Goal: Check status: Check status

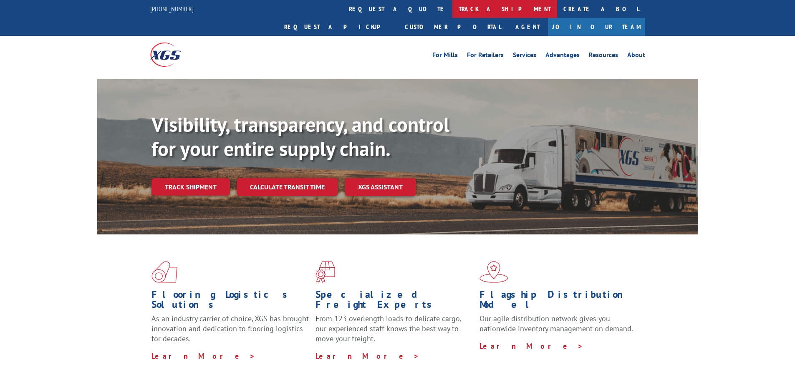
click at [452, 8] on link "track a shipment" at bounding box center [504, 9] width 105 height 18
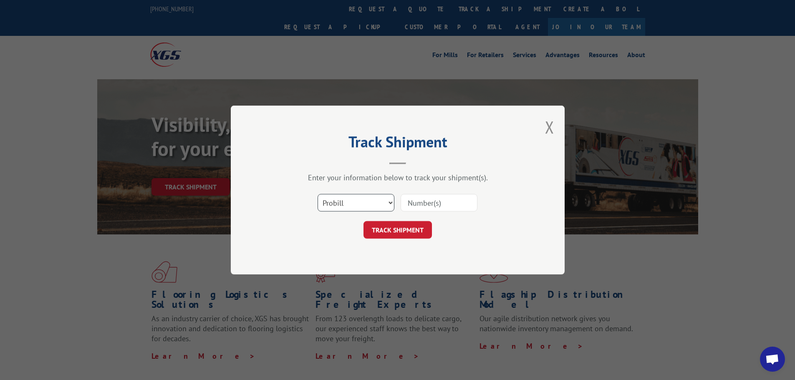
click at [390, 198] on select "Select category... Probill BOL PO" at bounding box center [355, 203] width 77 height 18
select select "bol"
click at [317, 194] on select "Select category... Probill BOL PO" at bounding box center [355, 203] width 77 height 18
click at [429, 203] on input at bounding box center [438, 203] width 77 height 18
type input "449291"
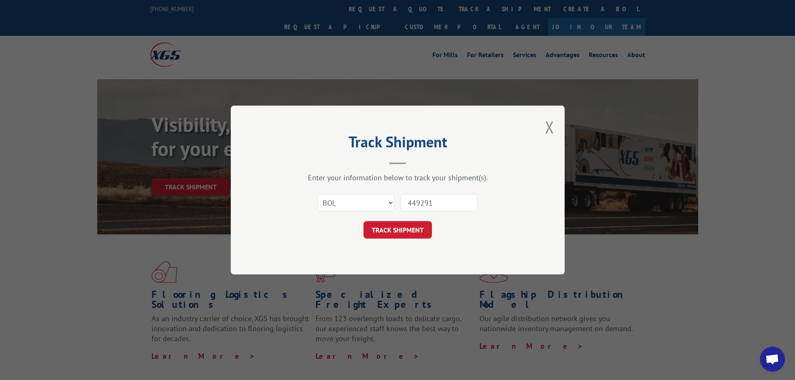
click button "TRACK SHIPMENT" at bounding box center [397, 230] width 68 height 18
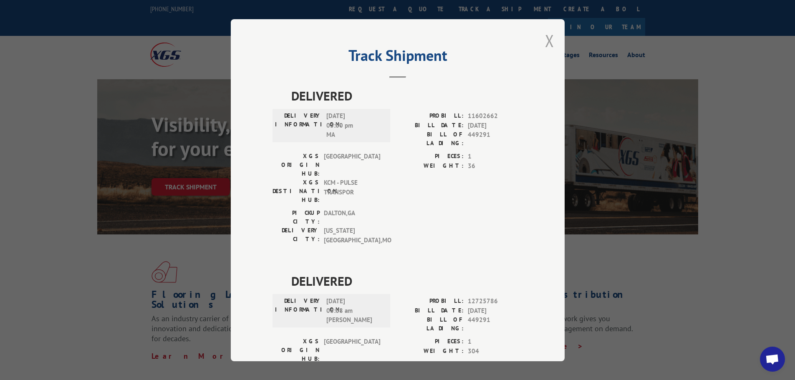
click at [545, 37] on button "Close modal" at bounding box center [549, 41] width 9 height 22
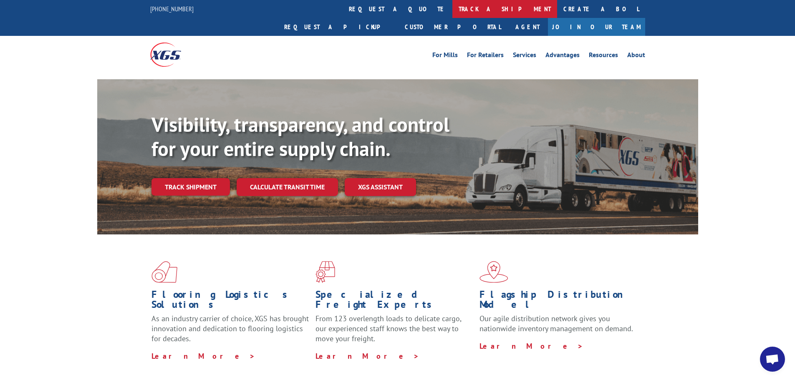
click at [452, 4] on link "track a shipment" at bounding box center [504, 9] width 105 height 18
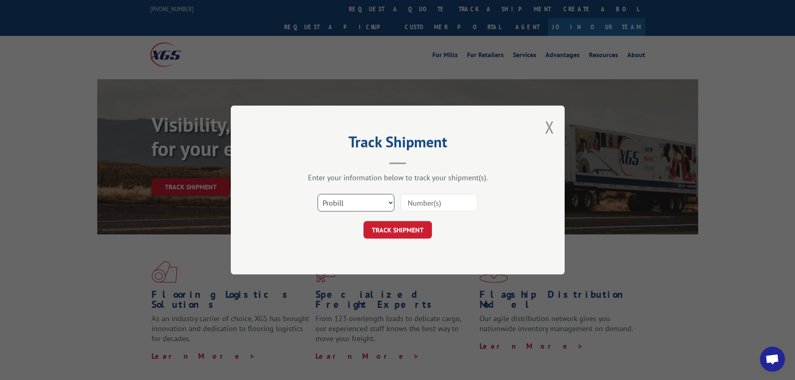
click at [390, 203] on select "Select category... Probill BOL PO" at bounding box center [355, 203] width 77 height 18
select select "bol"
click at [317, 194] on select "Select category... Probill BOL PO" at bounding box center [355, 203] width 77 height 18
click at [413, 202] on input at bounding box center [438, 203] width 77 height 18
type input "449362"
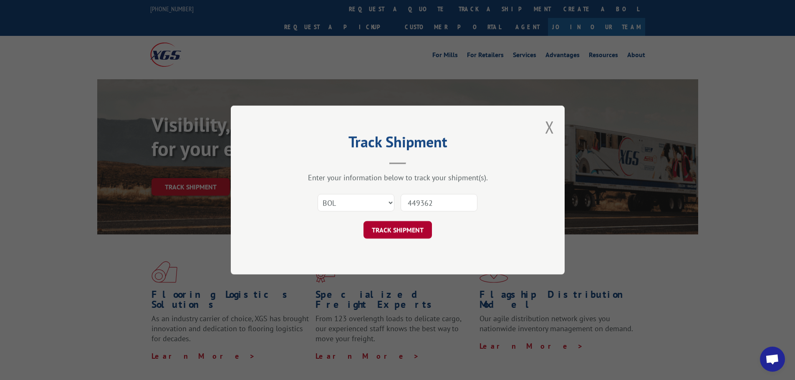
click at [403, 232] on button "TRACK SHIPMENT" at bounding box center [397, 230] width 68 height 18
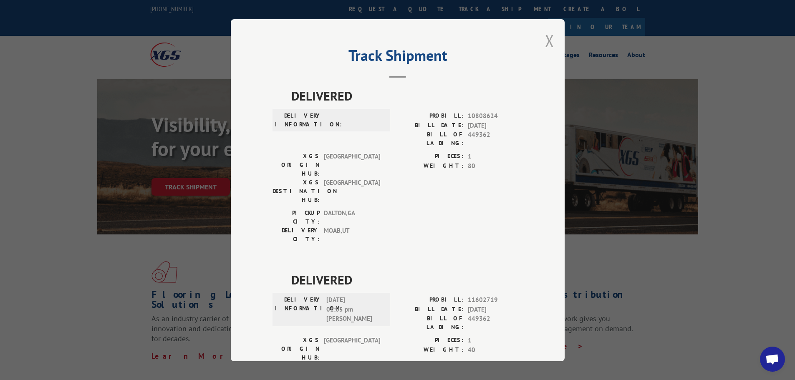
click at [549, 39] on button "Close modal" at bounding box center [549, 41] width 9 height 22
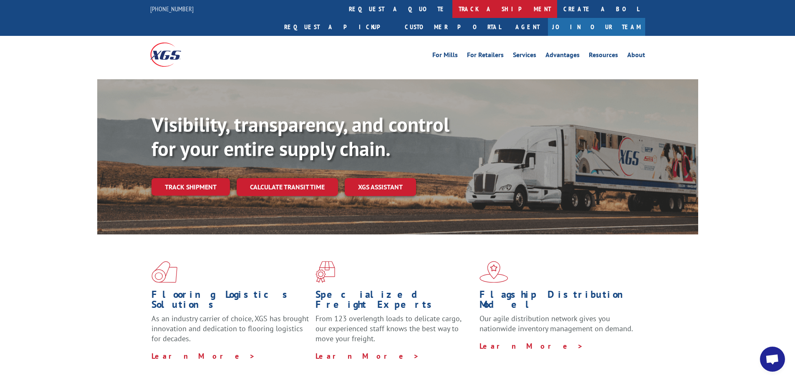
click at [452, 6] on link "track a shipment" at bounding box center [504, 9] width 105 height 18
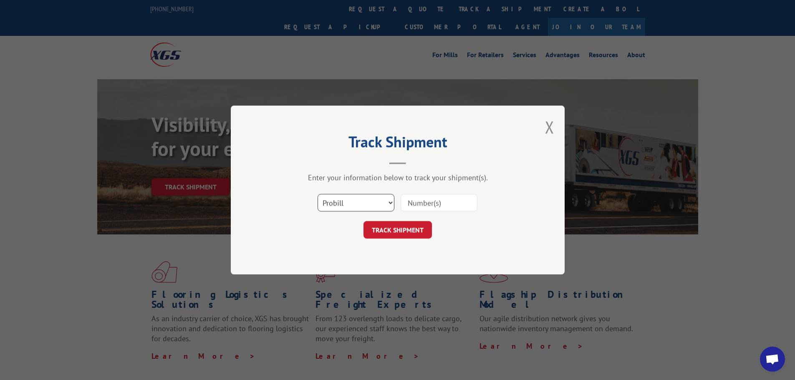
click at [389, 201] on select "Select category... Probill BOL PO" at bounding box center [355, 203] width 77 height 18
select select "bol"
click at [317, 194] on select "Select category... Probill BOL PO" at bounding box center [355, 203] width 77 height 18
click at [423, 203] on input at bounding box center [438, 203] width 77 height 18
type input "450993"
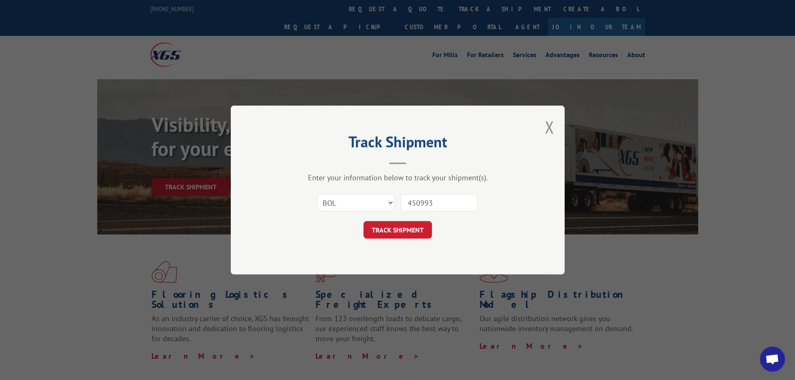
click button "TRACK SHIPMENT" at bounding box center [397, 230] width 68 height 18
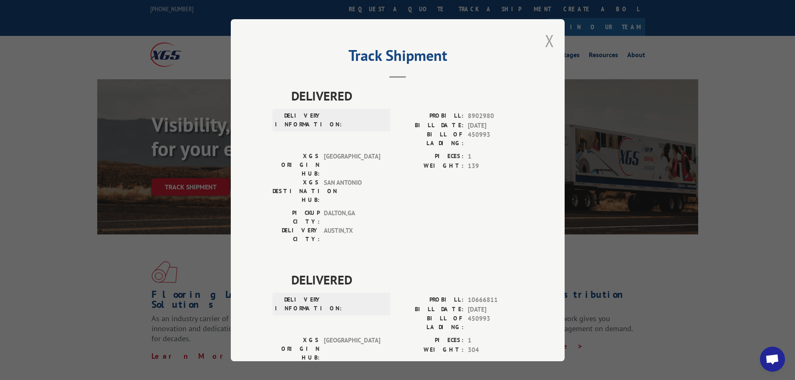
click at [545, 39] on button "Close modal" at bounding box center [549, 41] width 9 height 22
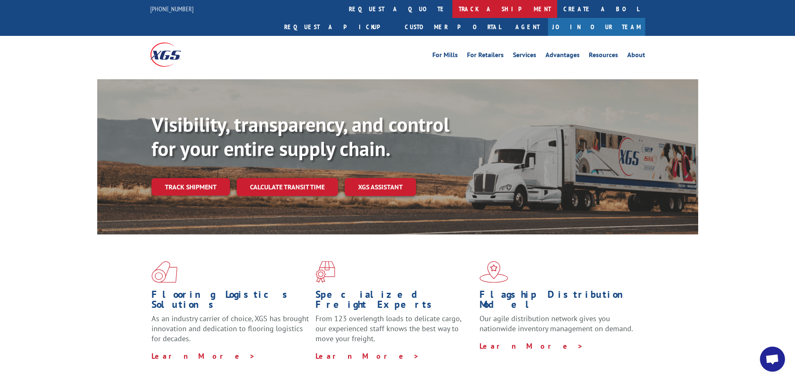
click at [452, 10] on link "track a shipment" at bounding box center [504, 9] width 105 height 18
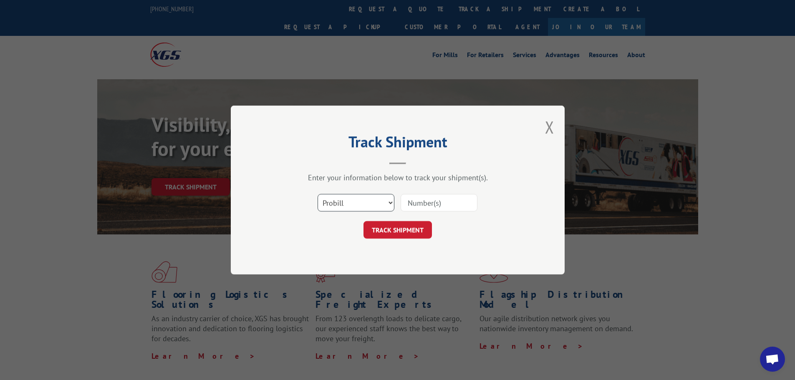
click at [389, 202] on select "Select category... Probill BOL PO" at bounding box center [355, 203] width 77 height 18
select select "bol"
click at [317, 194] on select "Select category... Probill BOL PO" at bounding box center [355, 203] width 77 height 18
click at [410, 199] on input at bounding box center [438, 203] width 77 height 18
type input "109923"
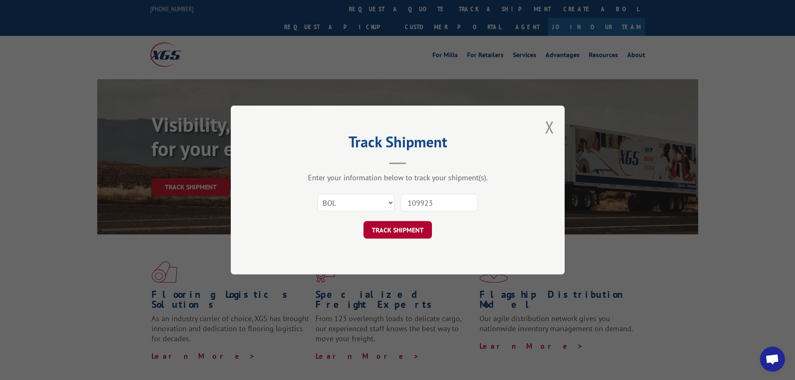
click at [408, 229] on button "TRACK SHIPMENT" at bounding box center [397, 230] width 68 height 18
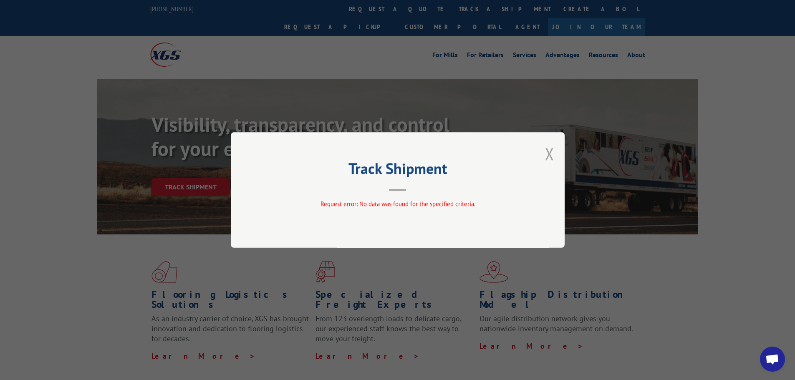
click at [549, 149] on button "Close modal" at bounding box center [549, 154] width 9 height 22
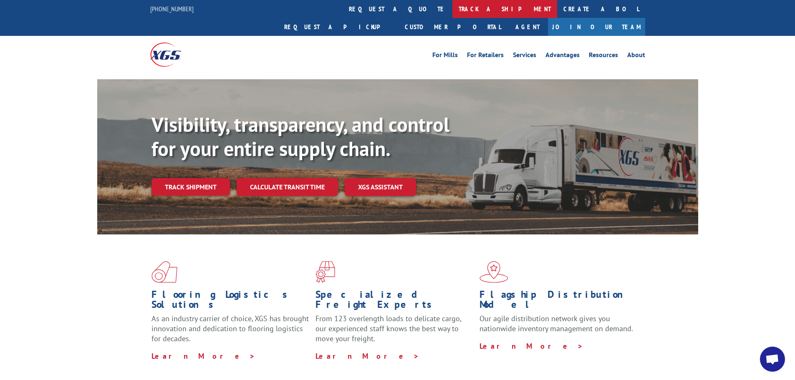
click at [452, 8] on link "track a shipment" at bounding box center [504, 9] width 105 height 18
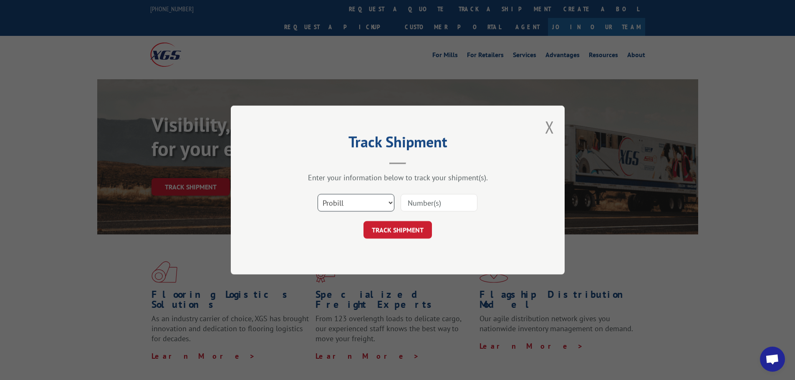
click at [390, 201] on select "Select category... Probill BOL PO" at bounding box center [355, 203] width 77 height 18
select select "po"
click at [317, 194] on select "Select category... Probill BOL PO" at bounding box center [355, 203] width 77 height 18
click at [420, 203] on input at bounding box center [438, 203] width 77 height 18
type input "HM009712"
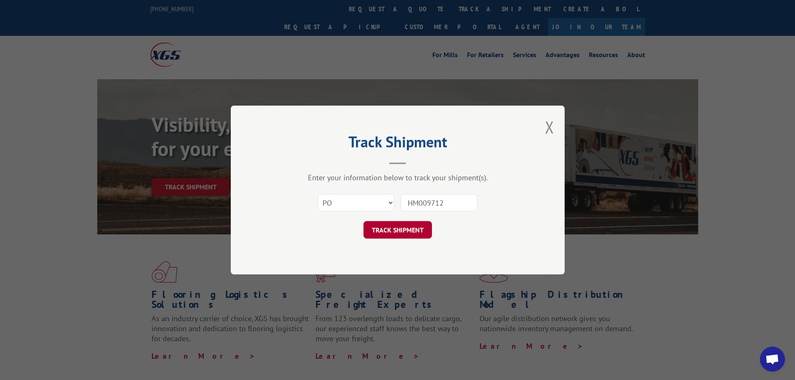
click at [414, 230] on button "TRACK SHIPMENT" at bounding box center [397, 230] width 68 height 18
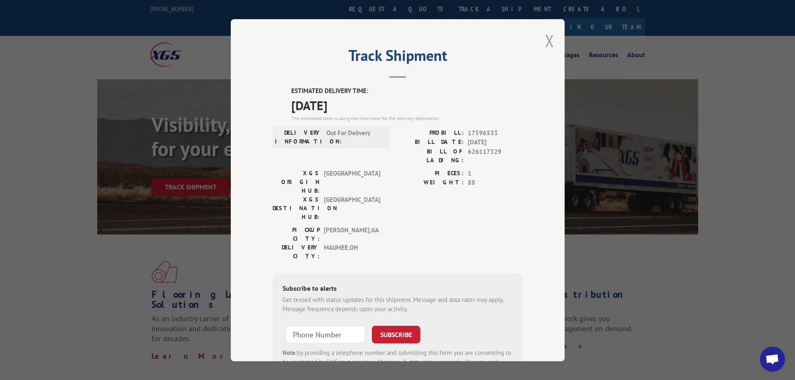
click at [549, 36] on button "Close modal" at bounding box center [549, 41] width 9 height 22
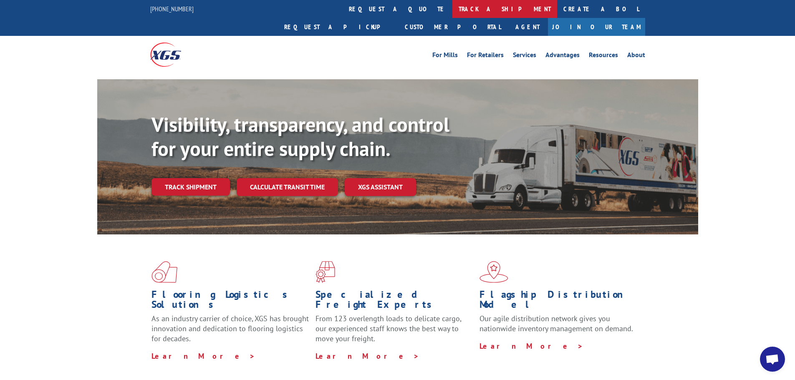
click at [452, 7] on link "track a shipment" at bounding box center [504, 9] width 105 height 18
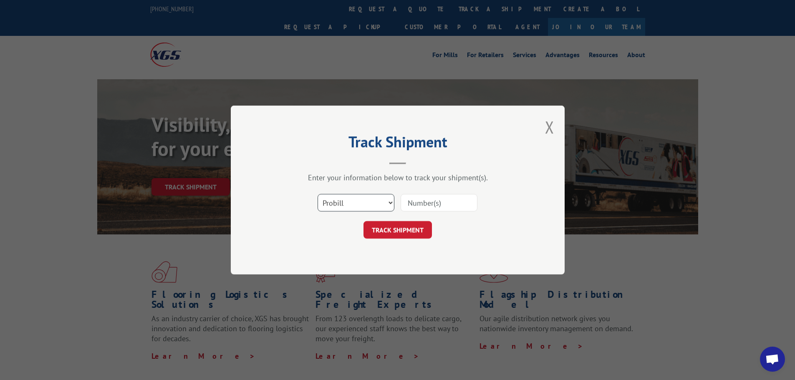
click at [391, 202] on select "Select category... Probill BOL PO" at bounding box center [355, 203] width 77 height 18
select select "po"
click at [317, 194] on select "Select category... Probill BOL PO" at bounding box center [355, 203] width 77 height 18
click at [406, 199] on input at bounding box center [438, 203] width 77 height 18
type input "HM009836"
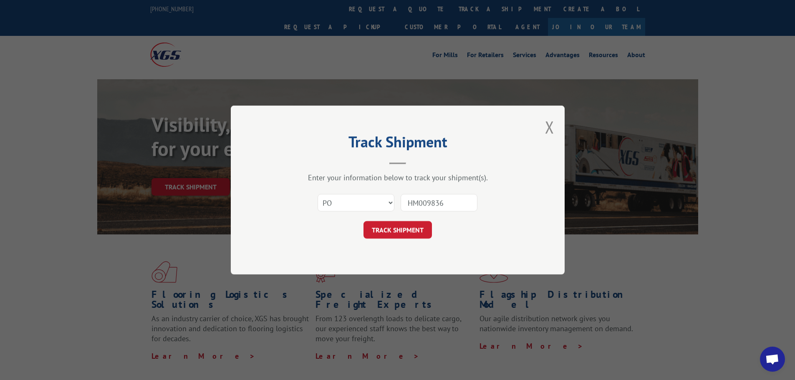
click button "TRACK SHIPMENT" at bounding box center [397, 230] width 68 height 18
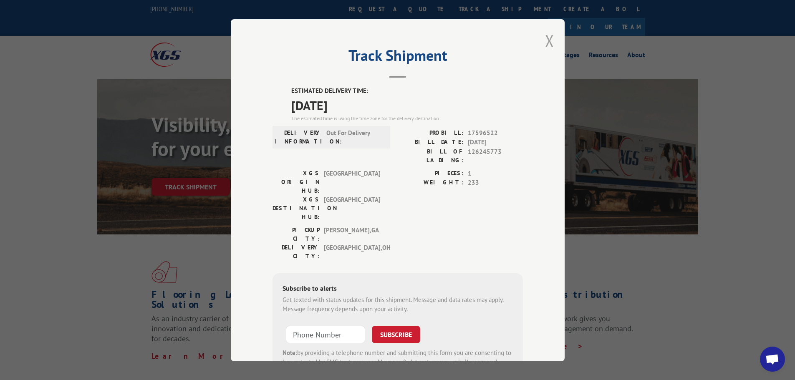
click at [548, 43] on button "Close modal" at bounding box center [549, 41] width 9 height 22
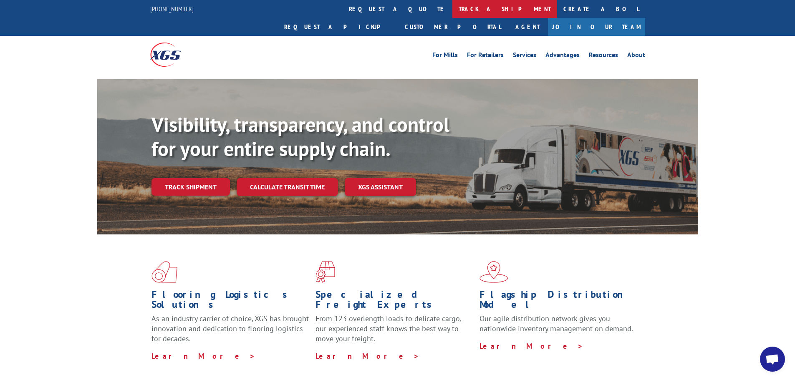
click at [452, 8] on link "track a shipment" at bounding box center [504, 9] width 105 height 18
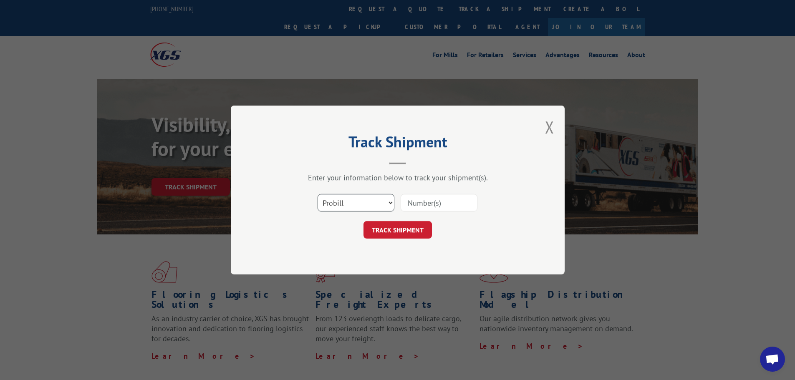
click at [390, 201] on select "Select category... Probill BOL PO" at bounding box center [355, 203] width 77 height 18
select select "po"
click at [317, 194] on select "Select category... Probill BOL PO" at bounding box center [355, 203] width 77 height 18
click at [424, 203] on input at bounding box center [438, 203] width 77 height 18
type input "HM009842"
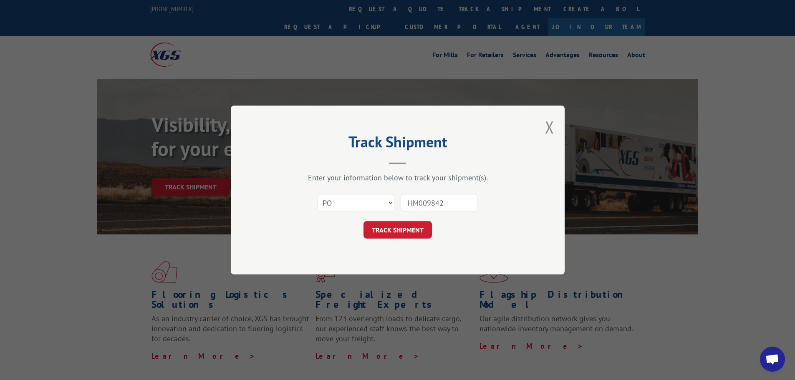
click button "TRACK SHIPMENT" at bounding box center [397, 230] width 68 height 18
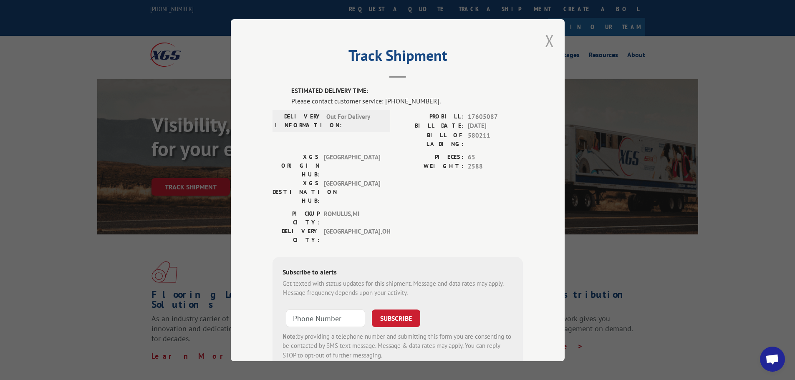
click at [548, 44] on button "Close modal" at bounding box center [549, 41] width 9 height 22
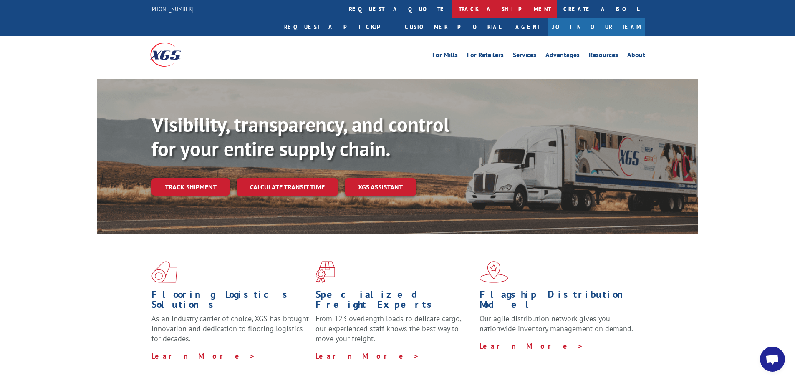
click at [452, 6] on link "track a shipment" at bounding box center [504, 9] width 105 height 18
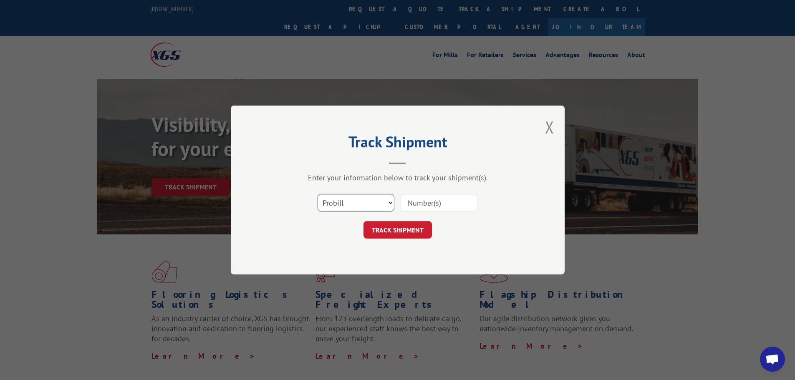
click at [392, 203] on select "Select category... Probill BOL PO" at bounding box center [355, 203] width 77 height 18
select select "po"
click at [317, 194] on select "Select category... Probill BOL PO" at bounding box center [355, 203] width 77 height 18
click at [420, 199] on input at bounding box center [438, 203] width 77 height 18
type input "MW020691"
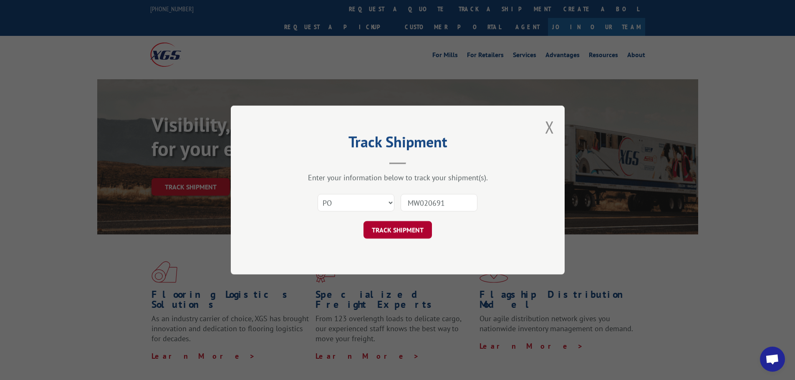
click at [395, 229] on button "TRACK SHIPMENT" at bounding box center [397, 230] width 68 height 18
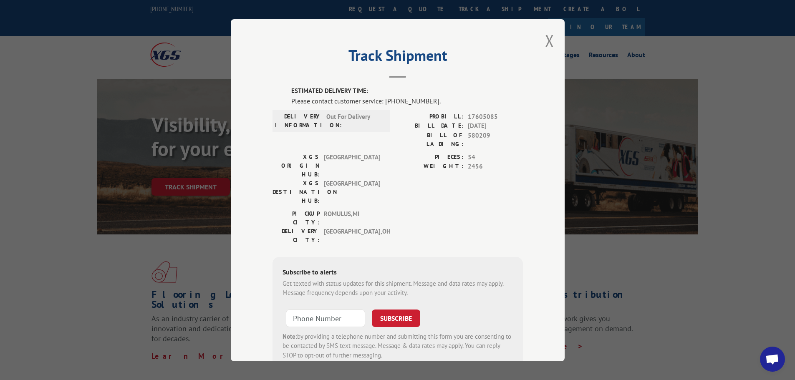
click at [551, 34] on div "Track Shipment ESTIMATED DELIVERY TIME: Please contact customer service: [PHONE…" at bounding box center [398, 190] width 334 height 342
click at [547, 39] on button "Close modal" at bounding box center [549, 41] width 9 height 22
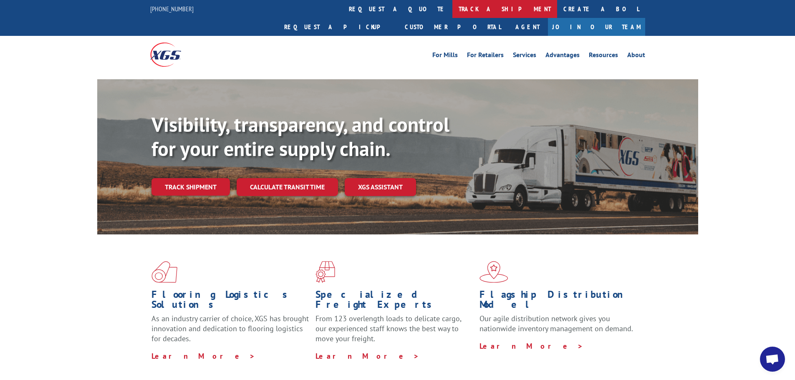
click at [452, 8] on link "track a shipment" at bounding box center [504, 9] width 105 height 18
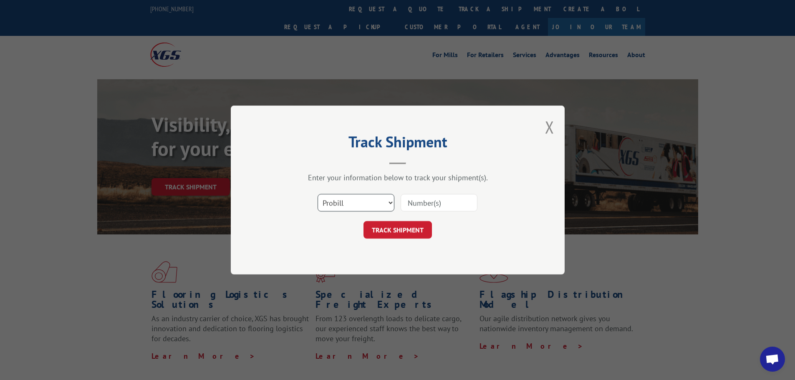
click at [389, 200] on select "Select category... Probill BOL PO" at bounding box center [355, 203] width 77 height 18
select select "bol"
click at [317, 194] on select "Select category... Probill BOL PO" at bounding box center [355, 203] width 77 height 18
click at [418, 202] on input at bounding box center [438, 203] width 77 height 18
type input "6027199"
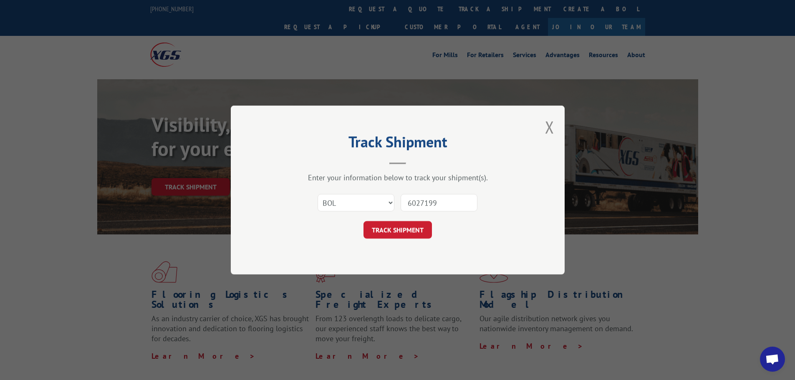
click button "TRACK SHIPMENT" at bounding box center [397, 230] width 68 height 18
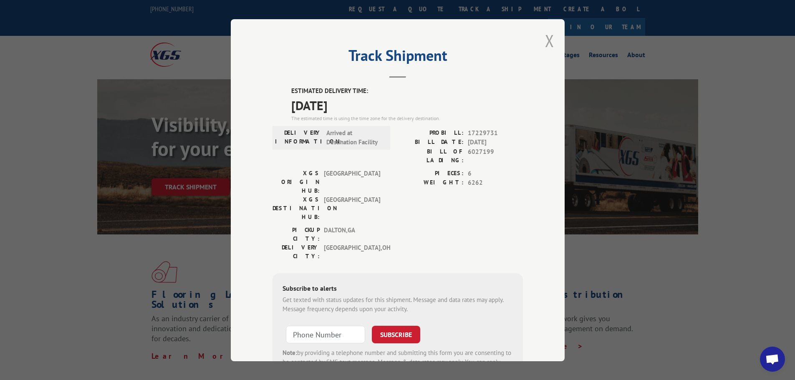
click at [546, 37] on button "Close modal" at bounding box center [549, 41] width 9 height 22
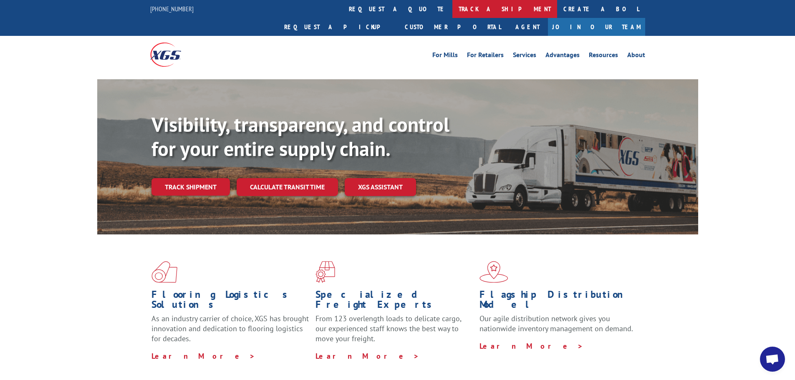
click at [452, 7] on link "track a shipment" at bounding box center [504, 9] width 105 height 18
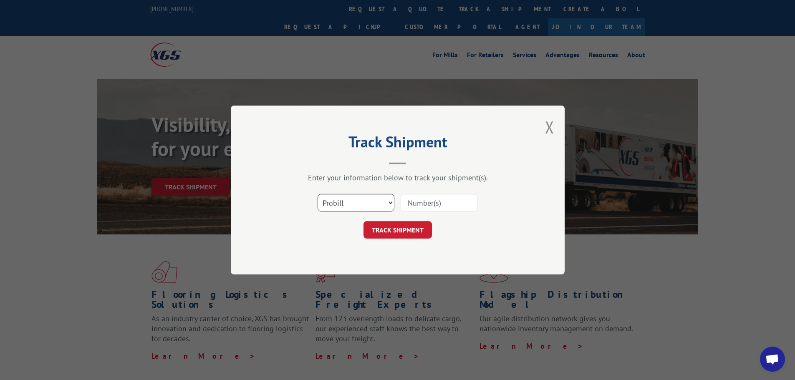
click at [388, 200] on select "Select category... Probill BOL PO" at bounding box center [355, 203] width 77 height 18
select select "bol"
click at [317, 194] on select "Select category... Probill BOL PO" at bounding box center [355, 203] width 77 height 18
click at [419, 197] on input at bounding box center [438, 203] width 77 height 18
type input "6043012"
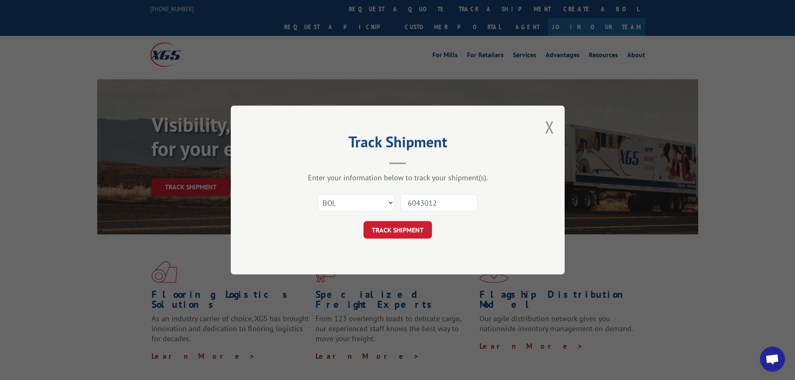
click button "TRACK SHIPMENT" at bounding box center [397, 230] width 68 height 18
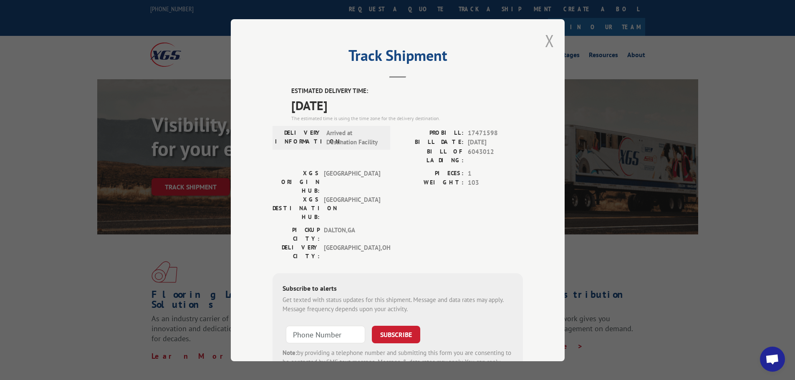
click at [546, 38] on button "Close modal" at bounding box center [549, 41] width 9 height 22
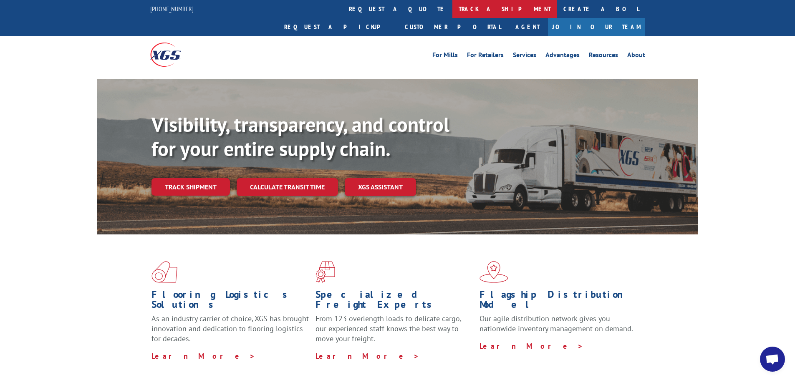
click at [452, 4] on link "track a shipment" at bounding box center [504, 9] width 105 height 18
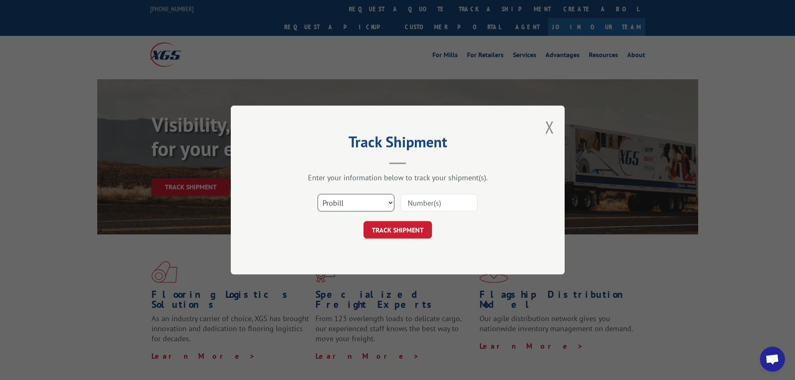
click at [389, 203] on select "Select category... Probill BOL PO" at bounding box center [355, 203] width 77 height 18
select select "bol"
click at [317, 194] on select "Select category... Probill BOL PO" at bounding box center [355, 203] width 77 height 18
click at [416, 203] on input at bounding box center [438, 203] width 77 height 18
type input "452207"
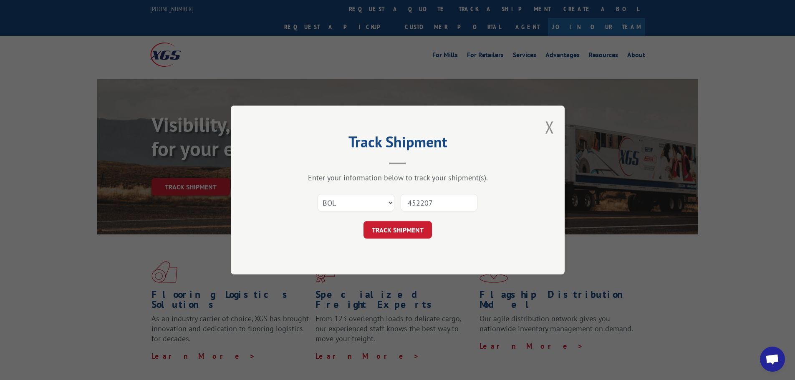
click button "TRACK SHIPMENT" at bounding box center [397, 230] width 68 height 18
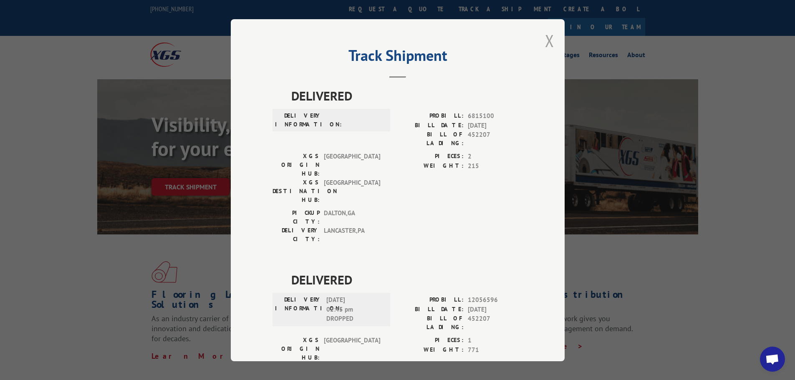
click at [546, 37] on button "Close modal" at bounding box center [549, 41] width 9 height 22
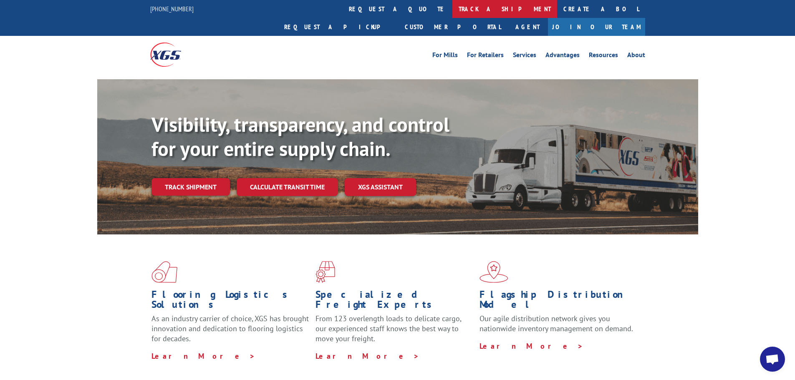
click at [452, 6] on link "track a shipment" at bounding box center [504, 9] width 105 height 18
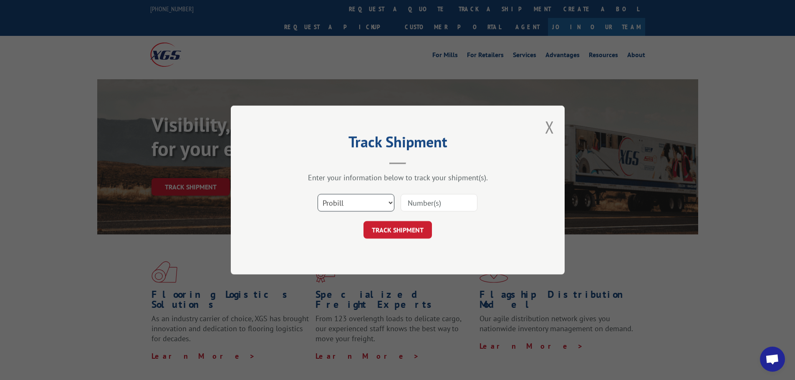
click at [387, 201] on select "Select category... Probill BOL PO" at bounding box center [355, 203] width 77 height 18
select select "bol"
click at [317, 194] on select "Select category... Probill BOL PO" at bounding box center [355, 203] width 77 height 18
click at [410, 196] on input at bounding box center [438, 203] width 77 height 18
type input "451952"
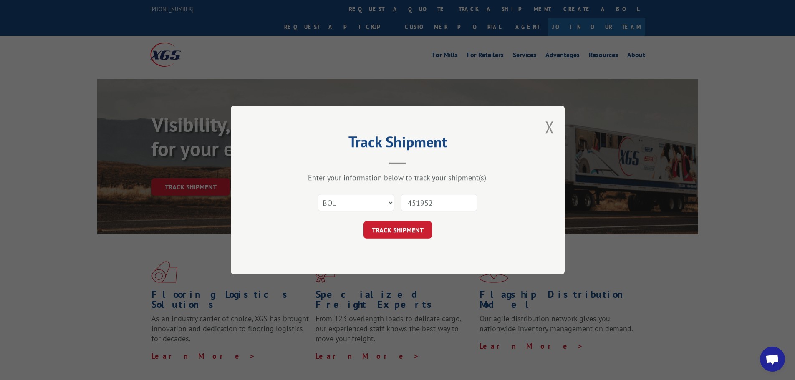
click button "TRACK SHIPMENT" at bounding box center [397, 230] width 68 height 18
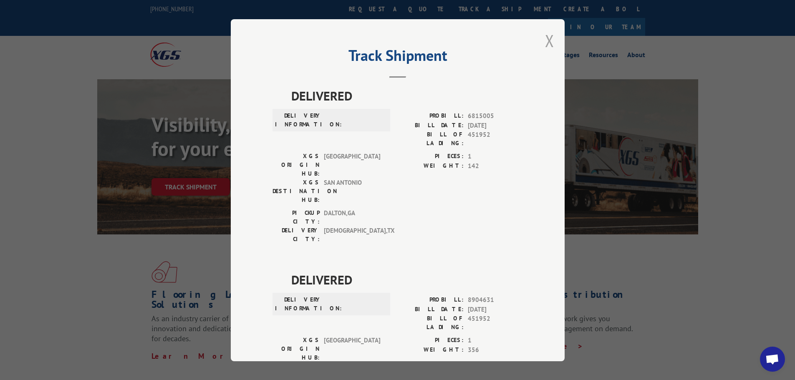
click at [548, 40] on button "Close modal" at bounding box center [549, 41] width 9 height 22
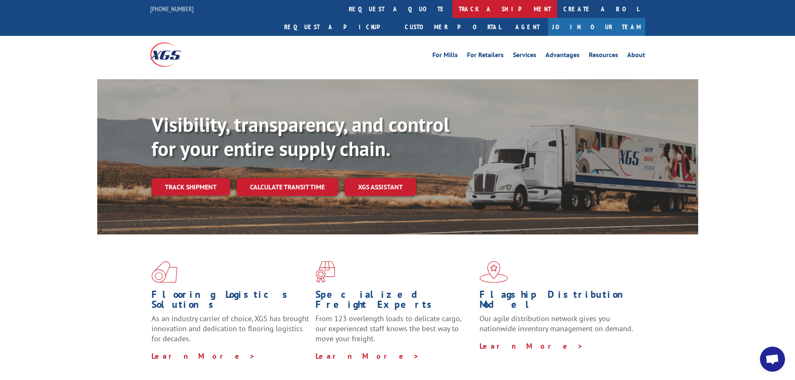
click at [452, 8] on link "track a shipment" at bounding box center [504, 9] width 105 height 18
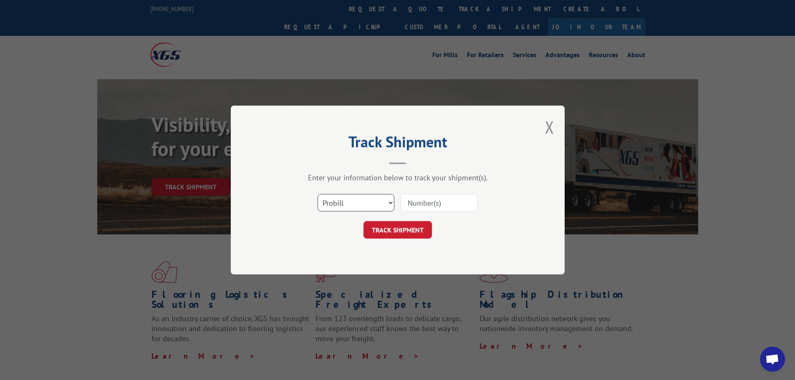
click at [387, 199] on select "Select category... Probill BOL PO" at bounding box center [355, 203] width 77 height 18
select select "bol"
click at [317, 194] on select "Select category... Probill BOL PO" at bounding box center [355, 203] width 77 height 18
click at [422, 203] on input at bounding box center [438, 203] width 77 height 18
type input "6044457"
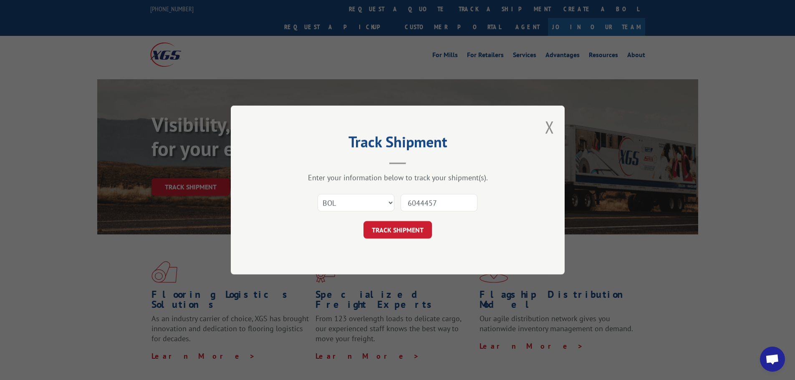
click button "TRACK SHIPMENT" at bounding box center [397, 230] width 68 height 18
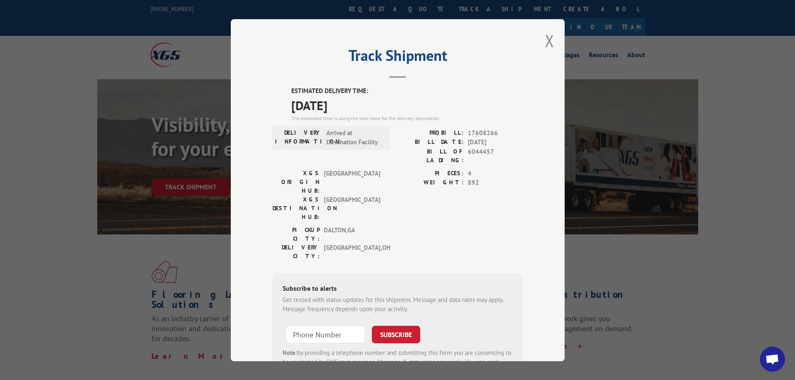
click at [551, 44] on div "Track Shipment ESTIMATED DELIVERY TIME: [DATE] The estimated time is using the …" at bounding box center [398, 190] width 334 height 342
click at [545, 32] on button "Close modal" at bounding box center [549, 41] width 9 height 22
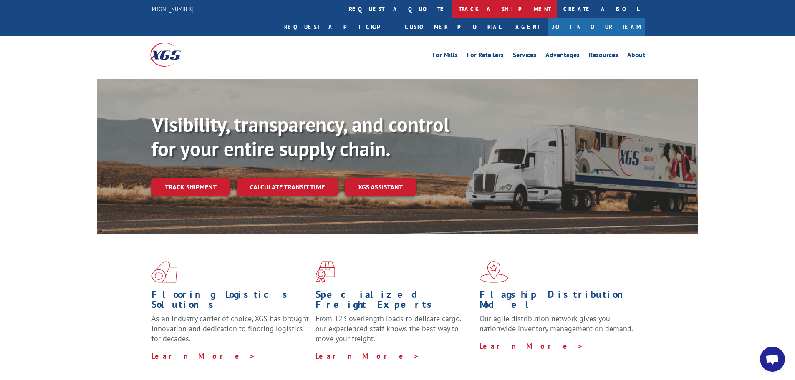
click at [452, 8] on link "track a shipment" at bounding box center [504, 9] width 105 height 18
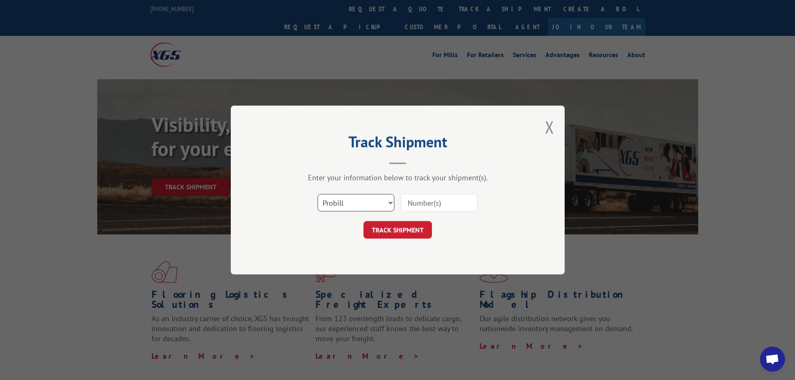
click at [388, 201] on select "Select category... Probill BOL PO" at bounding box center [355, 203] width 77 height 18
select select "bol"
click at [317, 194] on select "Select category... Probill BOL PO" at bounding box center [355, 203] width 77 height 18
click at [414, 202] on input at bounding box center [438, 203] width 77 height 18
type input "6045760"
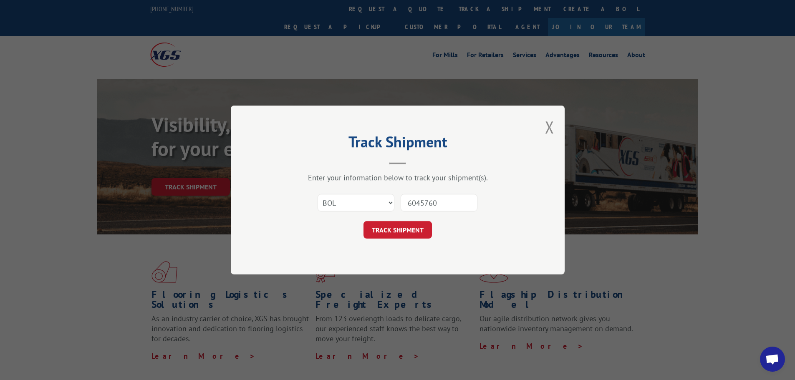
click button "TRACK SHIPMENT" at bounding box center [397, 230] width 68 height 18
